Goal: Task Accomplishment & Management: Manage account settings

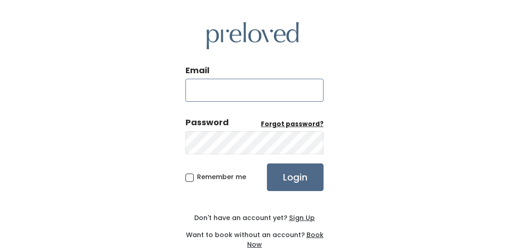
type input "aprilmrbaird@gmail.com"
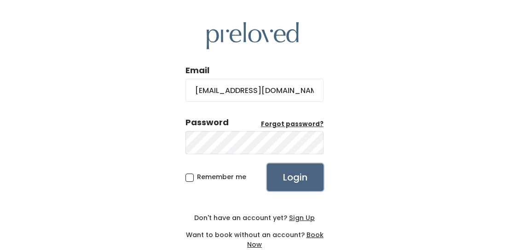
click at [303, 172] on input "Login" at bounding box center [295, 177] width 57 height 28
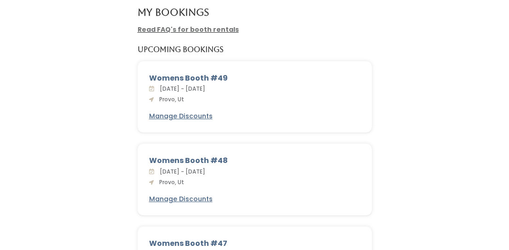
scroll to position [66, 0]
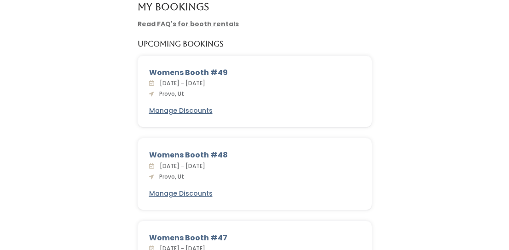
click at [212, 24] on link "Read FAQ's for booth rentals" at bounding box center [188, 23] width 101 height 9
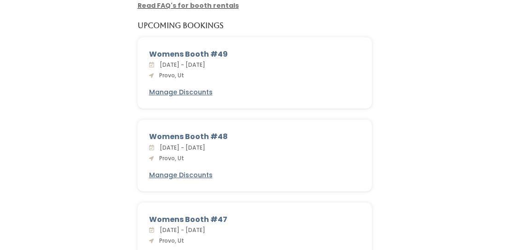
scroll to position [87, 0]
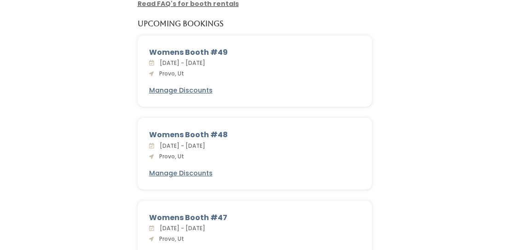
click at [186, 50] on div "Womens Booth #49" at bounding box center [254, 52] width 211 height 11
click at [181, 91] on u "Manage Discounts" at bounding box center [181, 90] width 64 height 9
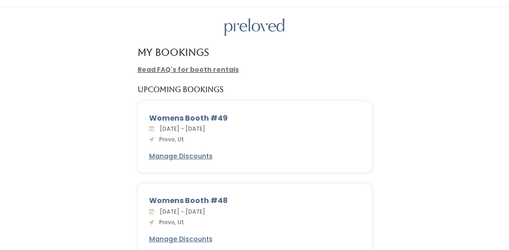
scroll to position [24, 0]
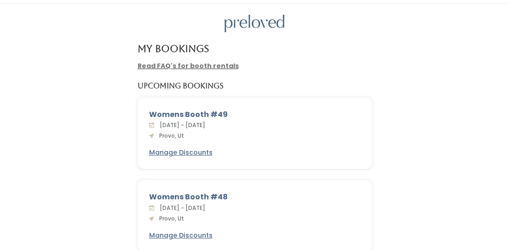
click at [181, 128] on span "Sat. Oct 4 - Fri. Oct 10, 2025" at bounding box center [180, 125] width 49 height 8
click at [175, 127] on span "Sat. Oct 4 - Fri. Oct 10, 2025" at bounding box center [180, 125] width 49 height 8
click at [188, 111] on div "Womens Booth #49" at bounding box center [254, 114] width 211 height 11
click at [185, 138] on div "Sat. Oct 4 - Fri. Oct 10, 2025 Provo, Ut" at bounding box center [254, 130] width 211 height 20
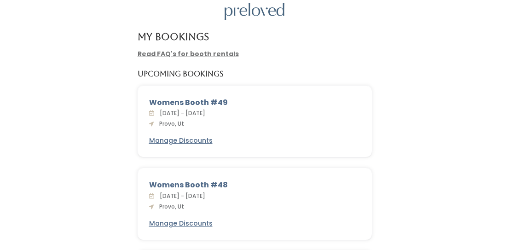
scroll to position [30, 0]
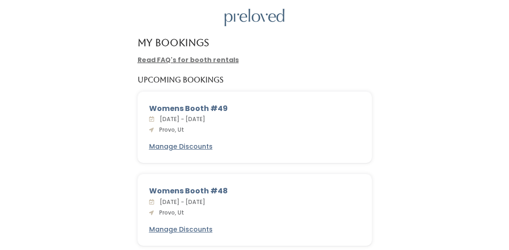
click at [221, 64] on u "Read FAQ's for booth rentals" at bounding box center [188, 60] width 101 height 10
click at [221, 58] on link "Read FAQ's for booth rentals" at bounding box center [188, 59] width 101 height 9
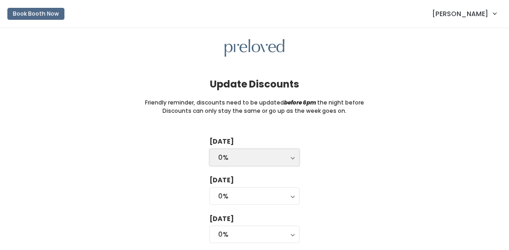
click at [288, 154] on div "0%" at bounding box center [254, 157] width 73 height 10
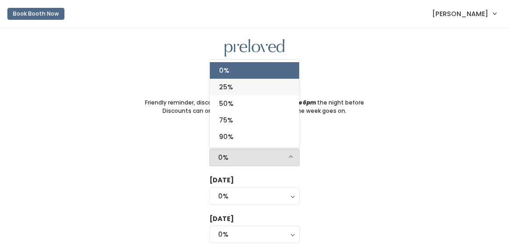
click at [251, 86] on link "25%" at bounding box center [254, 87] width 89 height 17
select select "25%"
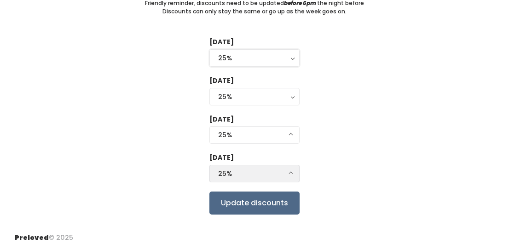
scroll to position [100, 0]
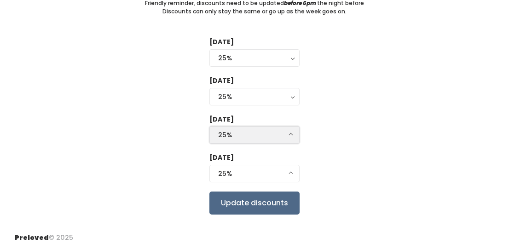
click at [288, 133] on div "25%" at bounding box center [254, 135] width 73 height 10
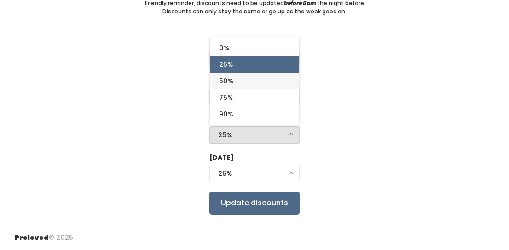
click at [270, 80] on link "50%" at bounding box center [254, 81] width 89 height 17
select select "50%"
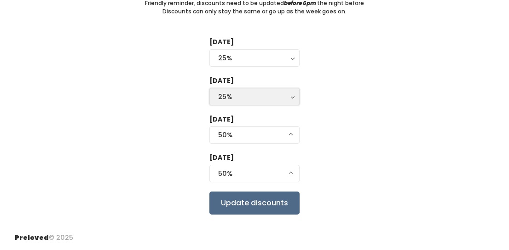
click at [288, 98] on div "25%" at bounding box center [254, 97] width 73 height 10
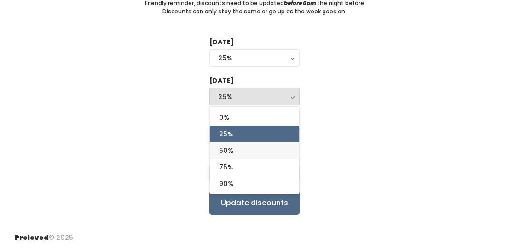
click at [261, 148] on link "50%" at bounding box center [254, 150] width 89 height 17
select select "50%"
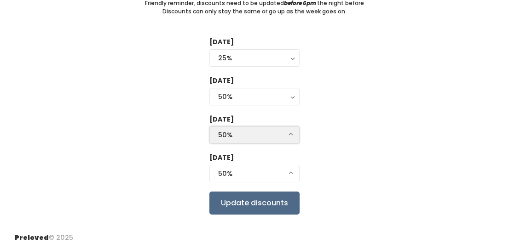
click at [290, 134] on button "50%" at bounding box center [255, 134] width 90 height 17
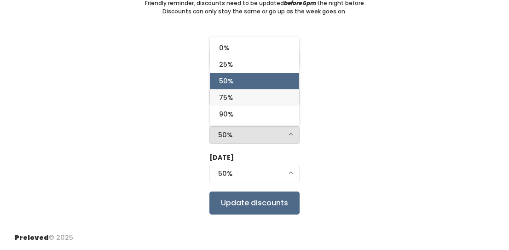
click at [272, 100] on link "75%" at bounding box center [254, 97] width 89 height 17
select select "75%"
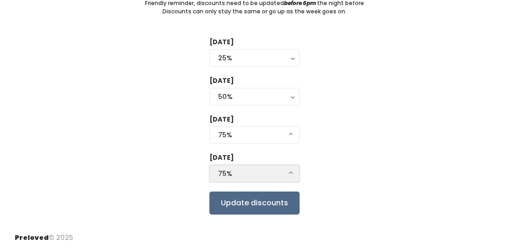
click at [286, 176] on div "75%" at bounding box center [254, 174] width 73 height 10
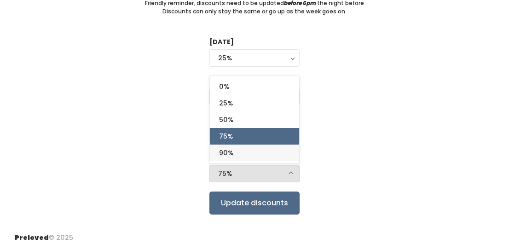
click at [275, 154] on link "90%" at bounding box center [254, 153] width 89 height 17
select select "90%"
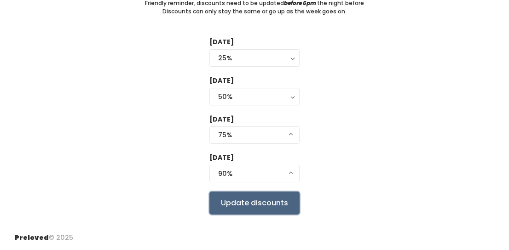
click at [258, 199] on input "Update discounts" at bounding box center [255, 203] width 90 height 23
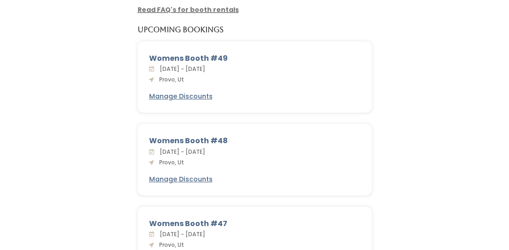
scroll to position [96, 0]
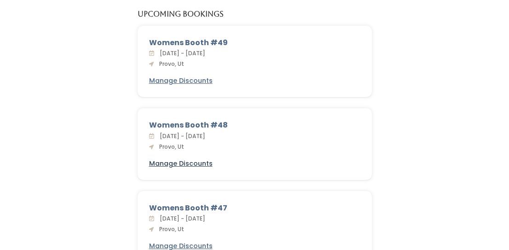
click at [198, 163] on u "Manage Discounts" at bounding box center [181, 163] width 64 height 9
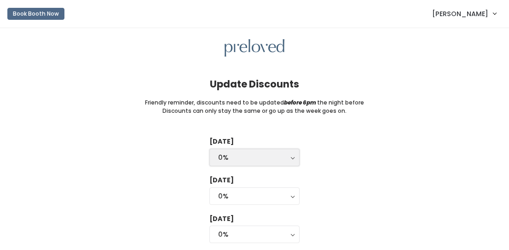
click at [293, 158] on button "0%" at bounding box center [255, 157] width 90 height 17
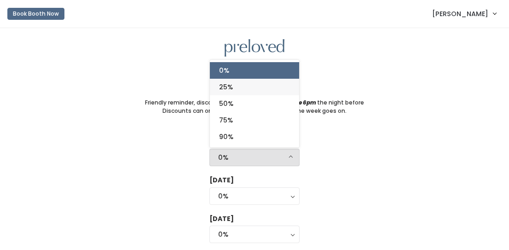
click at [265, 93] on link "25%" at bounding box center [254, 87] width 89 height 17
select select "25%"
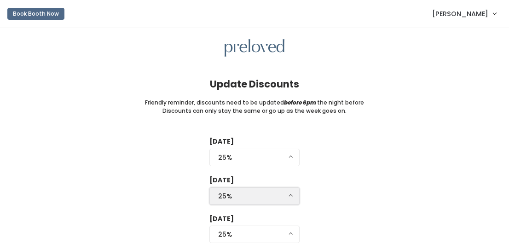
click at [285, 198] on div "25%" at bounding box center [254, 196] width 73 height 10
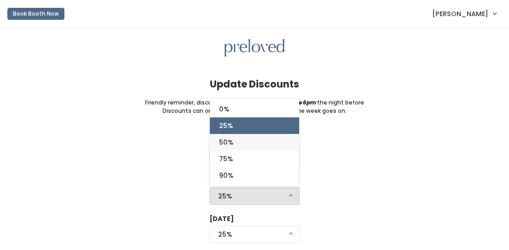
click at [263, 140] on link "50%" at bounding box center [254, 142] width 89 height 17
select select "50%"
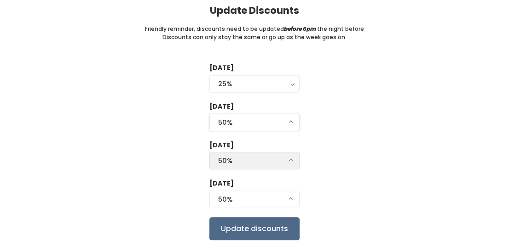
scroll to position [93, 0]
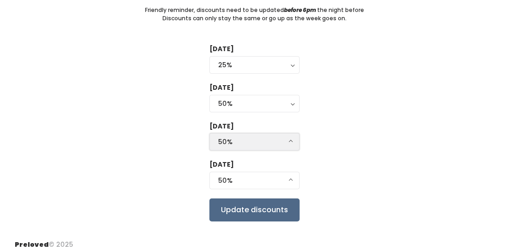
click at [282, 143] on div "50%" at bounding box center [254, 142] width 73 height 10
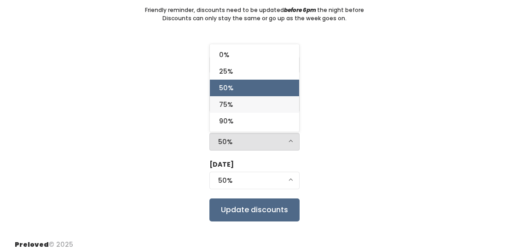
click at [259, 105] on link "75%" at bounding box center [254, 104] width 89 height 17
select select "75%"
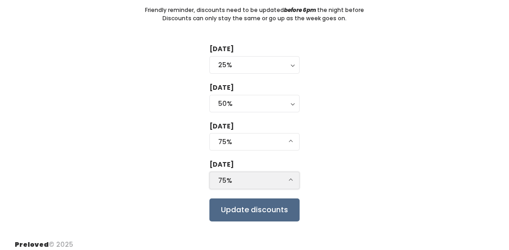
click at [283, 180] on div "75%" at bounding box center [254, 180] width 73 height 10
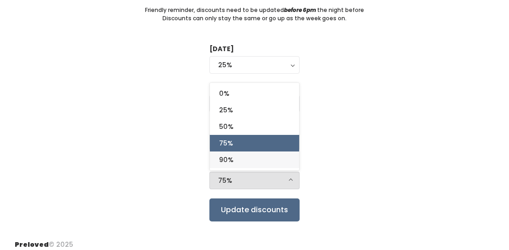
click at [264, 157] on link "90%" at bounding box center [254, 159] width 89 height 17
select select "90%"
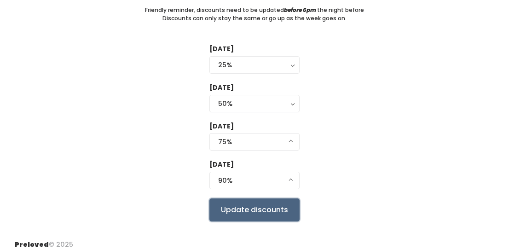
click at [257, 214] on input "Update discounts" at bounding box center [255, 209] width 90 height 23
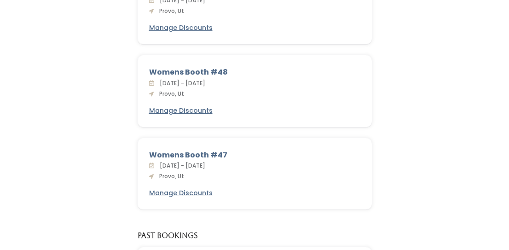
scroll to position [168, 0]
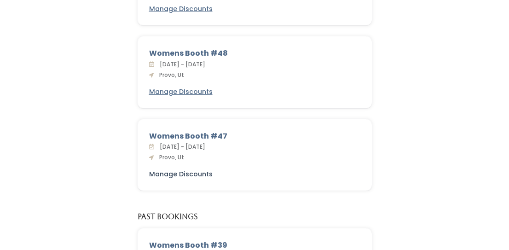
click at [194, 174] on u "Manage Discounts" at bounding box center [181, 173] width 64 height 9
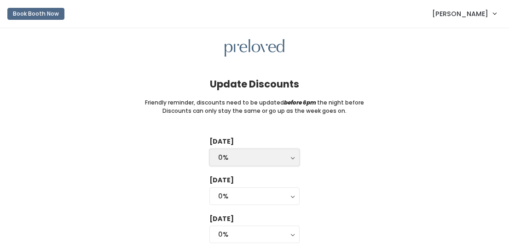
click at [256, 160] on div "0%" at bounding box center [254, 157] width 73 height 10
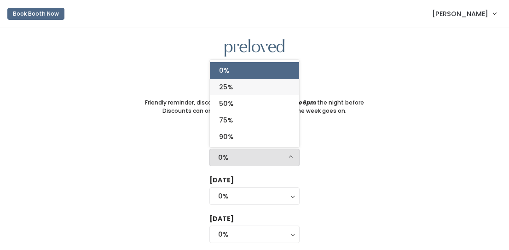
click at [250, 87] on link "25%" at bounding box center [254, 87] width 89 height 17
select select "25%"
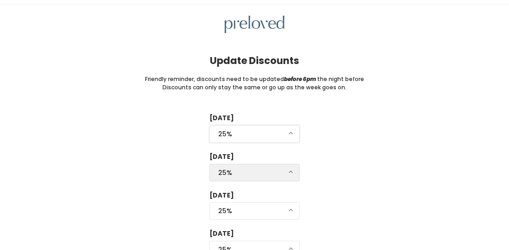
scroll to position [45, 0]
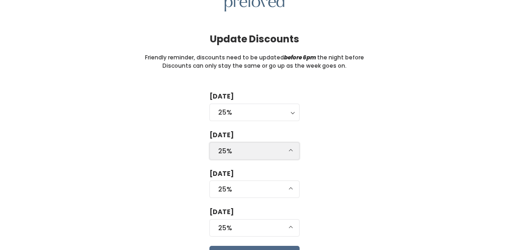
click at [262, 146] on div "25%" at bounding box center [254, 151] width 73 height 10
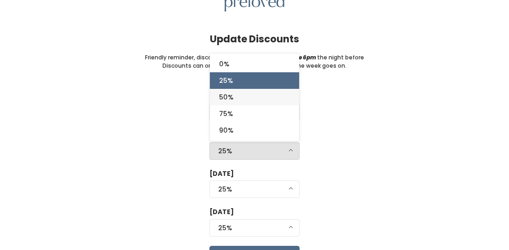
click at [257, 96] on link "50%" at bounding box center [254, 97] width 89 height 17
select select "50%"
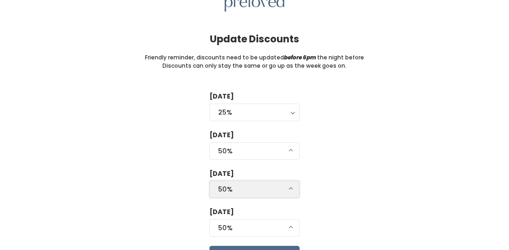
click at [258, 192] on div "50%" at bounding box center [254, 189] width 73 height 10
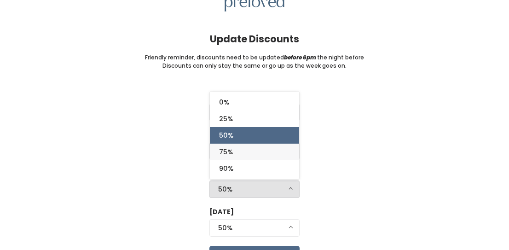
click at [253, 154] on link "75%" at bounding box center [254, 152] width 89 height 17
select select "75%"
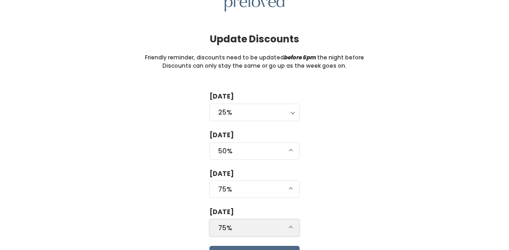
click at [250, 227] on div "75%" at bounding box center [254, 228] width 73 height 10
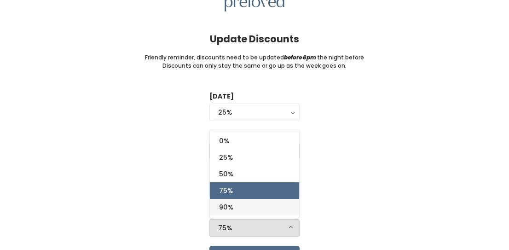
click at [247, 206] on link "90%" at bounding box center [254, 207] width 89 height 17
select select "90%"
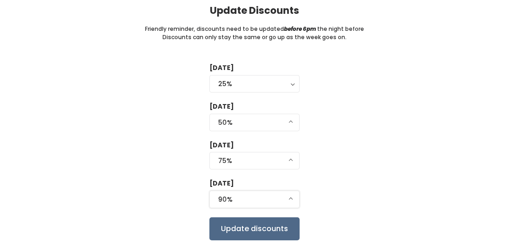
scroll to position [100, 0]
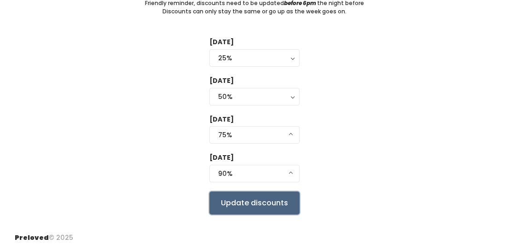
click at [278, 201] on input "Update discounts" at bounding box center [255, 203] width 90 height 23
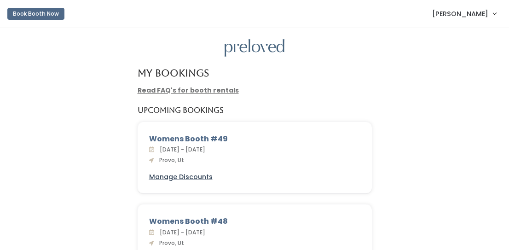
click at [203, 175] on u "Manage Discounts" at bounding box center [181, 176] width 64 height 9
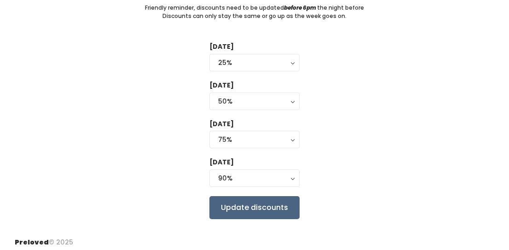
scroll to position [95, 0]
click at [249, 212] on input "Update discounts" at bounding box center [255, 207] width 90 height 23
